Goal: Transaction & Acquisition: Purchase product/service

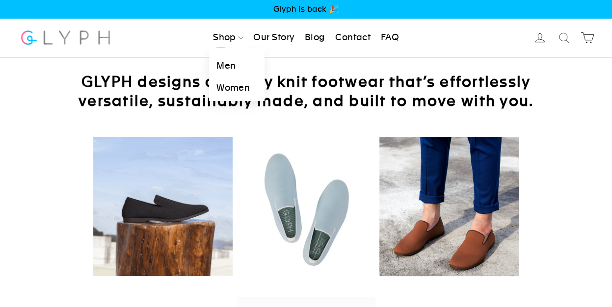
click at [222, 91] on link "Women" at bounding box center [236, 88] width 55 height 22
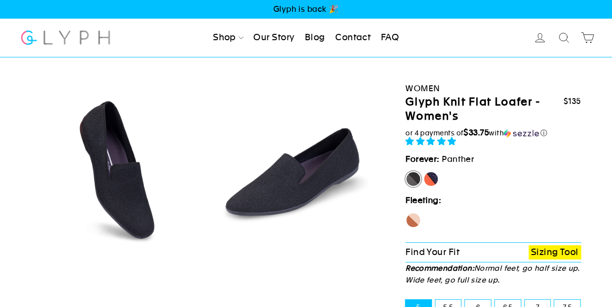
select select "highest-rating"
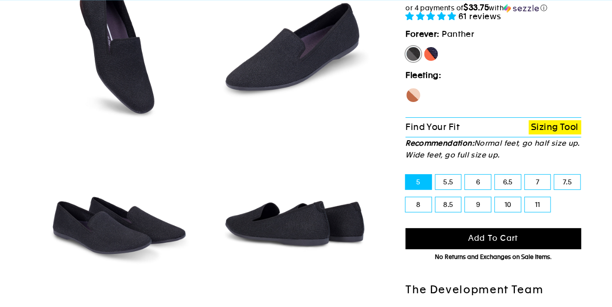
scroll to position [147, 0]
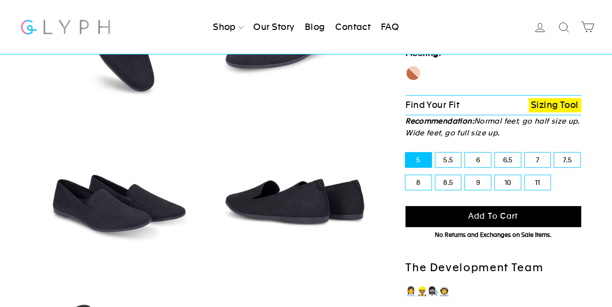
click at [467, 186] on label "9" at bounding box center [478, 182] width 26 height 15
click at [465, 176] on input "9" at bounding box center [465, 175] width 0 height 0
radio input "true"
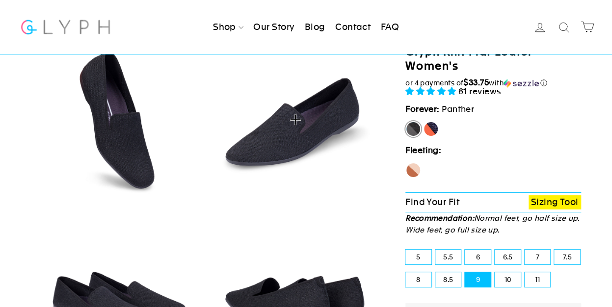
scroll to position [49, 0]
